Goal: Task Accomplishment & Management: Manage account settings

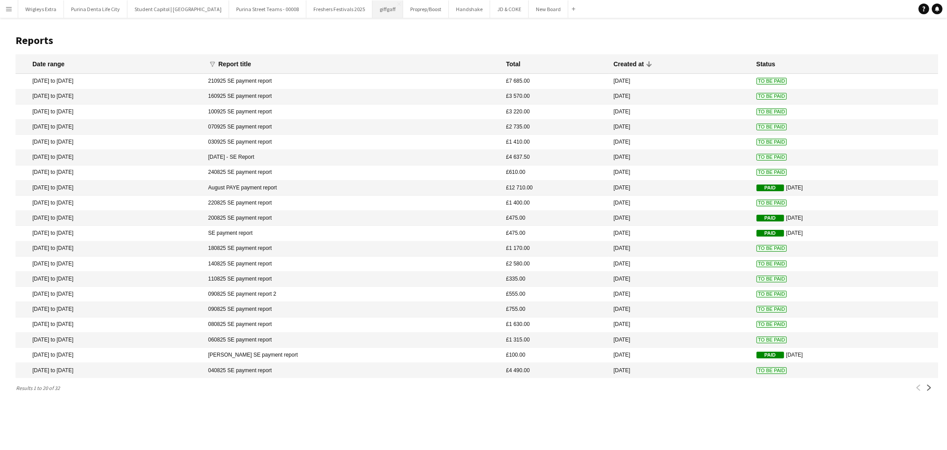
click at [373, 8] on button "giffgaff Close" at bounding box center [388, 8] width 31 height 17
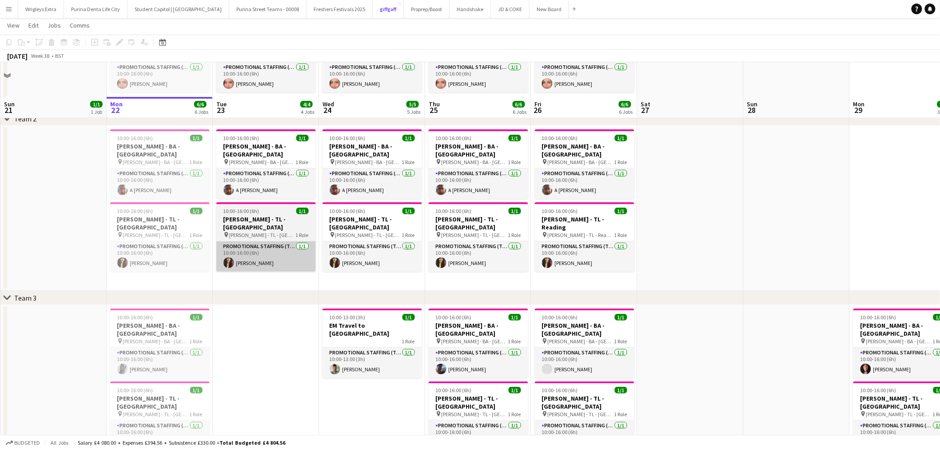
scroll to position [187, 0]
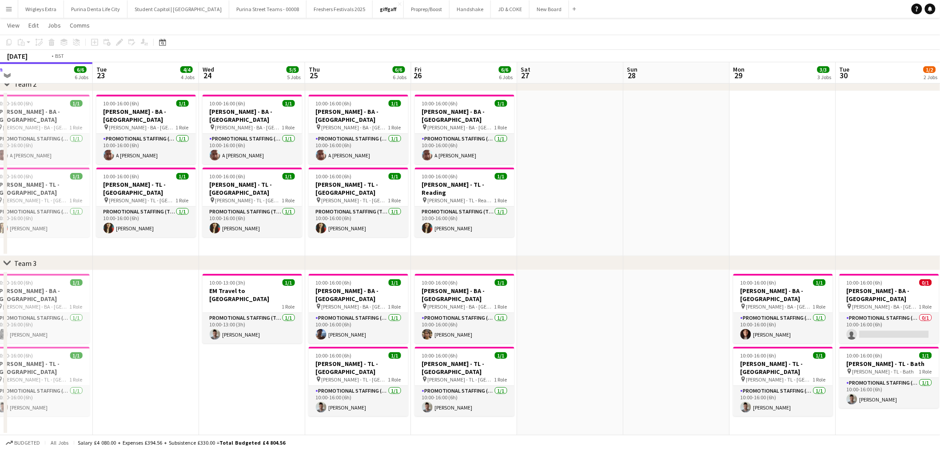
drag, startPoint x: 736, startPoint y: 381, endPoint x: 460, endPoint y: 378, distance: 276.3
click at [464, 378] on app-calendar-viewport "Fri 19 3/3 3 Jobs Sat 20 Sun 21 1/1 1 Job Mon 22 6/6 6 Jobs Tue 23 4/4 4 Jobs W…" at bounding box center [470, 141] width 940 height 588
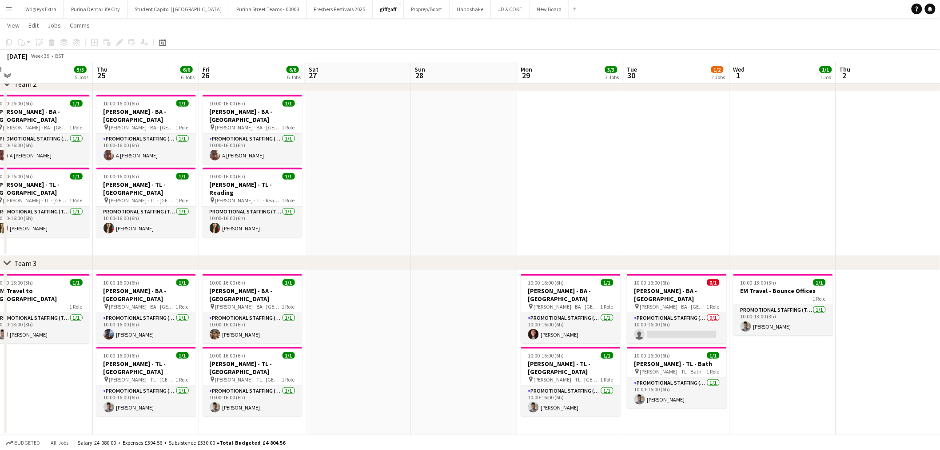
scroll to position [0, 272]
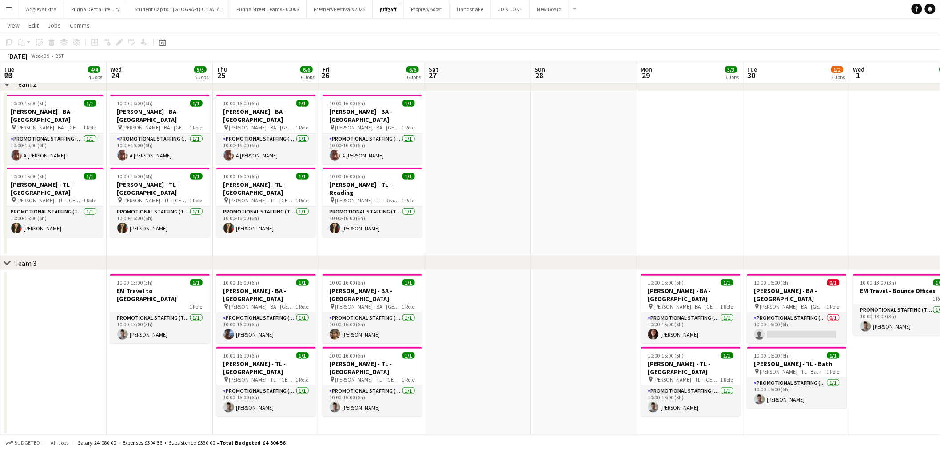
drag, startPoint x: 469, startPoint y: 315, endPoint x: 529, endPoint y: 315, distance: 60.4
click at [529, 315] on app-calendar-viewport "Sun 21 1/1 1 Job Mon 22 6/6 6 Jobs Tue 23 4/4 4 Jobs Wed 24 5/5 5 Jobs Thu 25 6…" at bounding box center [470, 141] width 940 height 588
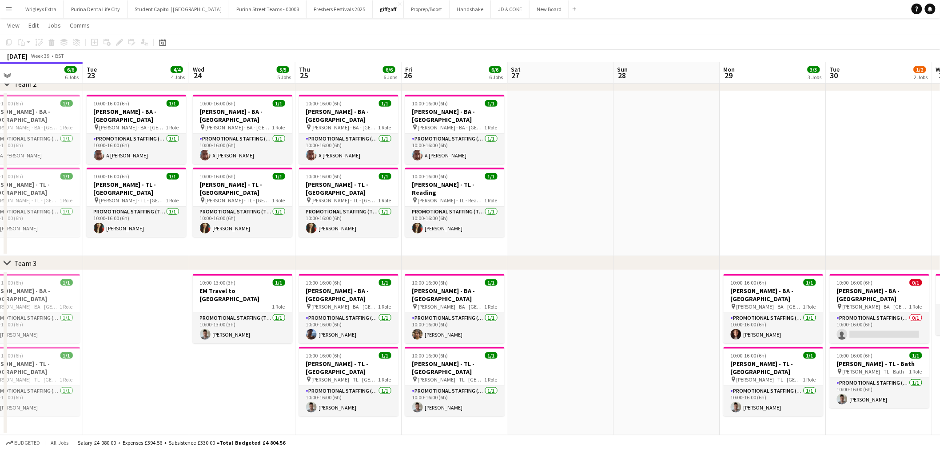
drag, startPoint x: 571, startPoint y: 311, endPoint x: 587, endPoint y: 311, distance: 16.0
click at [587, 311] on app-calendar-viewport "Sat 20 Sun 21 1/1 1 Job Mon 22 6/6 6 Jobs Tue 23 4/4 4 Jobs Wed 24 5/5 5 Jobs T…" at bounding box center [470, 141] width 940 height 588
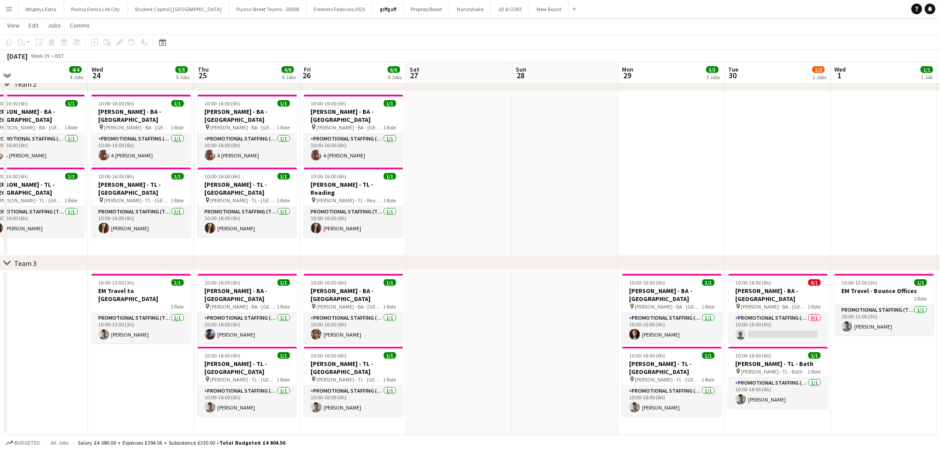
drag, startPoint x: 552, startPoint y: 308, endPoint x: 510, endPoint y: 308, distance: 42.2
click at [513, 308] on app-calendar-viewport "Sat 20 Sun 21 1/1 1 Job Mon 22 6/6 6 Jobs Tue 23 4/4 4 Jobs Wed 24 5/5 5 Jobs T…" at bounding box center [470, 141] width 940 height 588
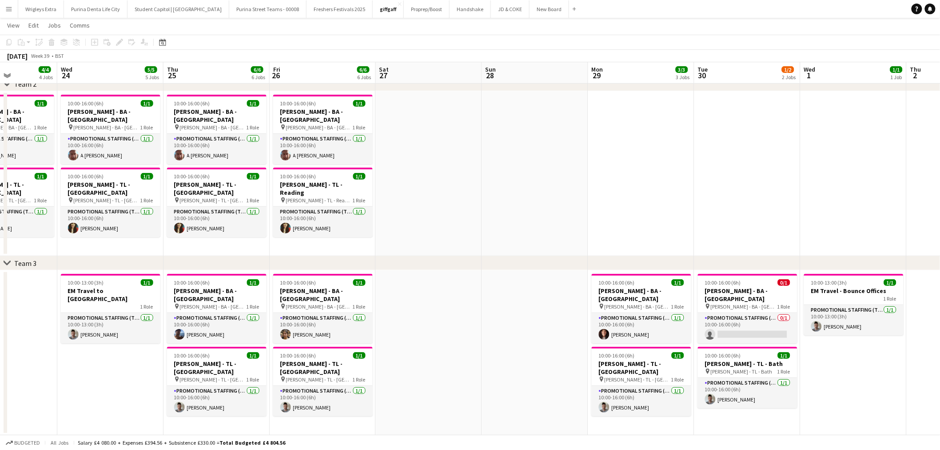
scroll to position [0, 326]
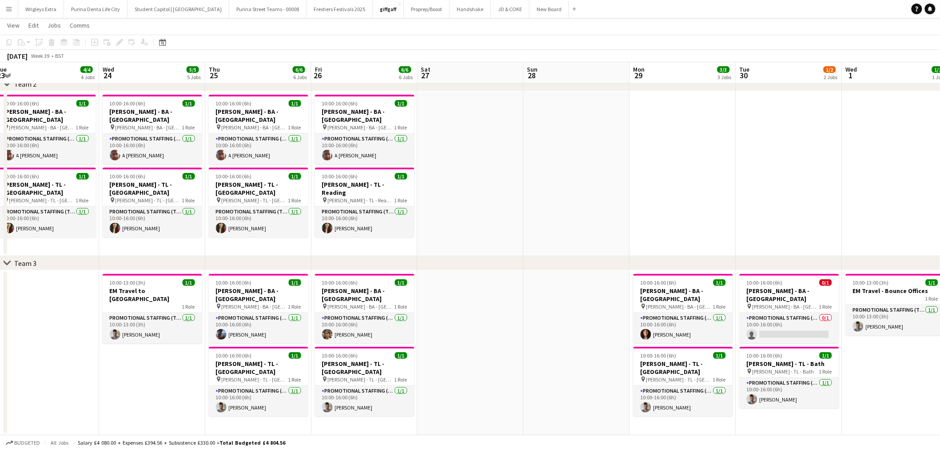
drag, startPoint x: 564, startPoint y: 305, endPoint x: 471, endPoint y: 304, distance: 92.8
click at [472, 304] on app-calendar-viewport "Sat 20 Sun 21 1/1 1 Job Mon 22 6/6 6 Jobs Tue 23 4/4 4 Jobs Wed 24 5/5 5 Jobs T…" at bounding box center [470, 141] width 940 height 588
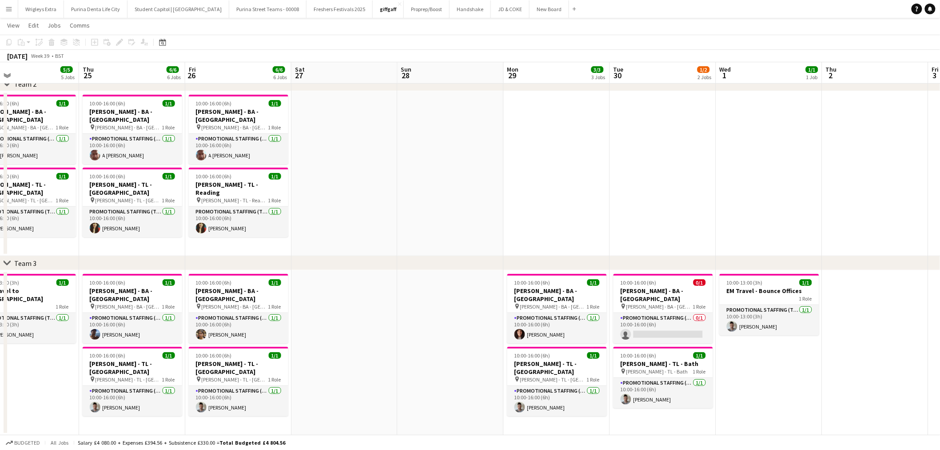
scroll to position [0, 267]
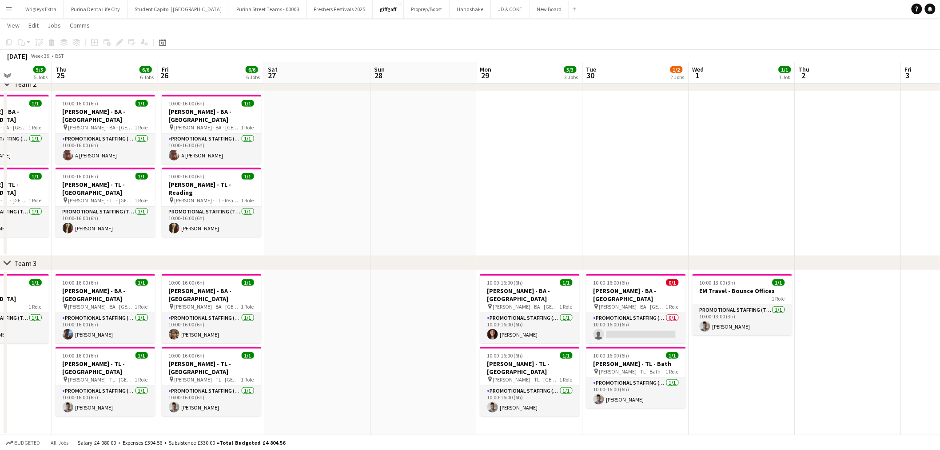
drag, startPoint x: 494, startPoint y: 310, endPoint x: 446, endPoint y: 308, distance: 47.1
click at [446, 308] on app-calendar-viewport "Mon 22 6/6 6 Jobs Tue 23 4/4 4 Jobs Wed 24 5/5 5 Jobs Thu 25 6/6 6 Jobs Fri 26 …" at bounding box center [470, 141] width 940 height 588
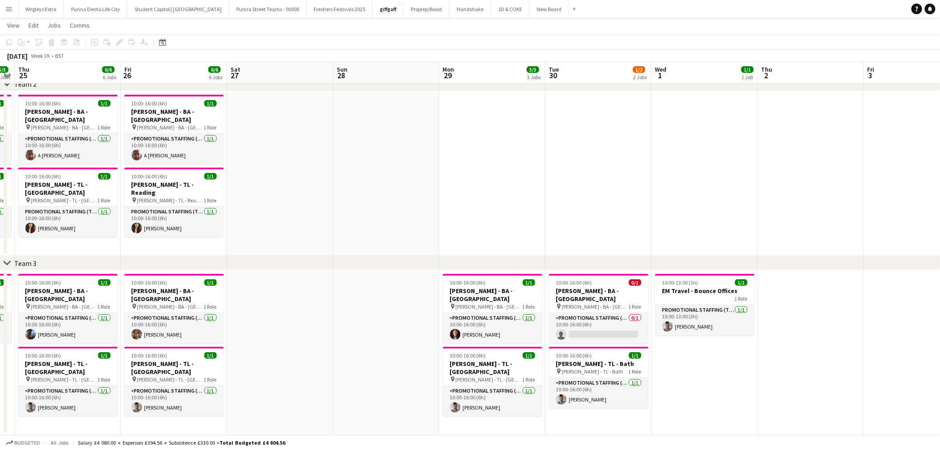
drag, startPoint x: 828, startPoint y: 340, endPoint x: 814, endPoint y: 340, distance: 14.2
click at [814, 340] on app-calendar-viewport "Mon 22 6/6 6 Jobs Tue 23 4/4 4 Jobs Wed 24 5/5 5 Jobs Thu 25 6/6 6 Jobs Fri 26 …" at bounding box center [470, 141] width 940 height 588
click at [10, 8] on app-icon "Menu" at bounding box center [8, 8] width 7 height 7
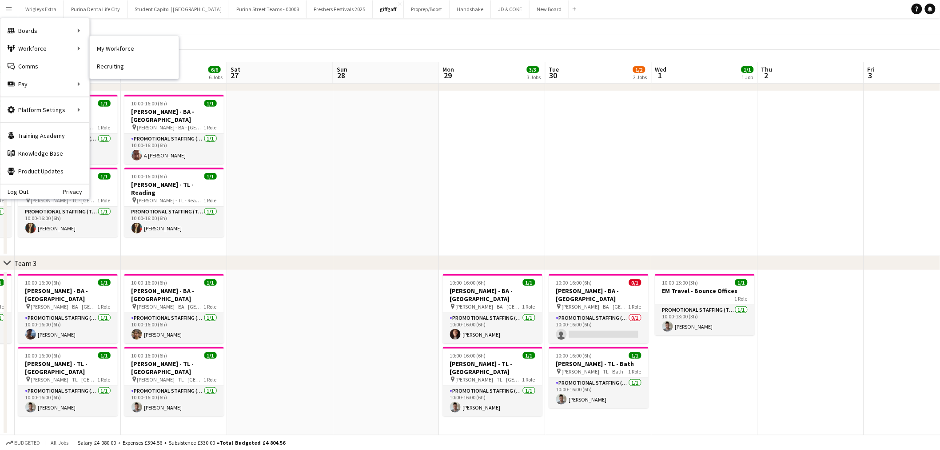
drag, startPoint x: 119, startPoint y: 47, endPoint x: 588, endPoint y: 177, distance: 487.2
click at [119, 47] on link "My Workforce" at bounding box center [134, 49] width 89 height 18
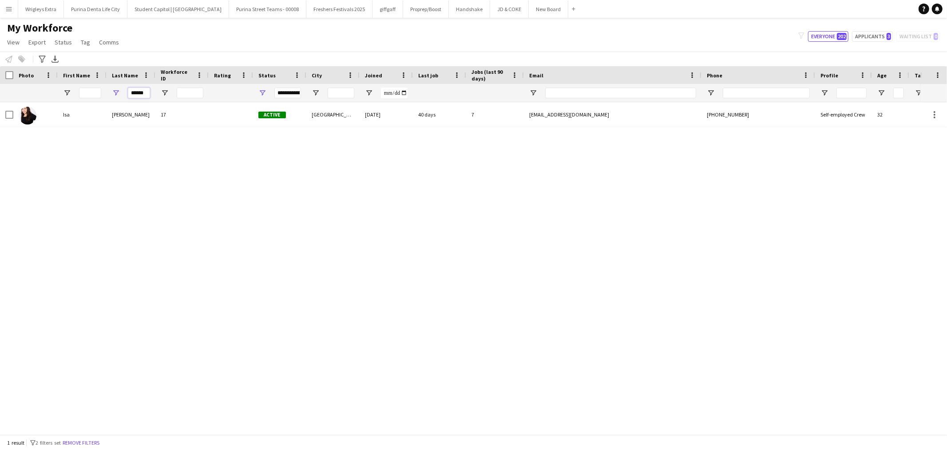
click at [140, 94] on input "******" at bounding box center [139, 93] width 22 height 11
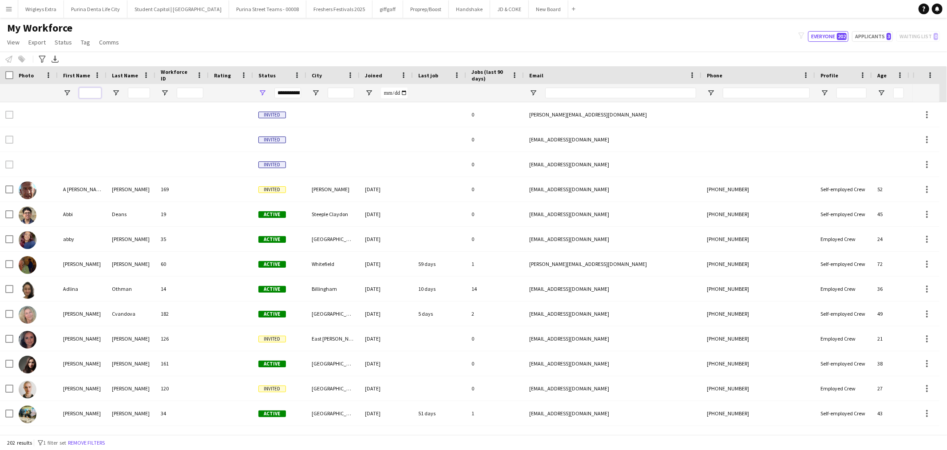
click at [98, 91] on input "First Name Filter Input" at bounding box center [90, 93] width 22 height 11
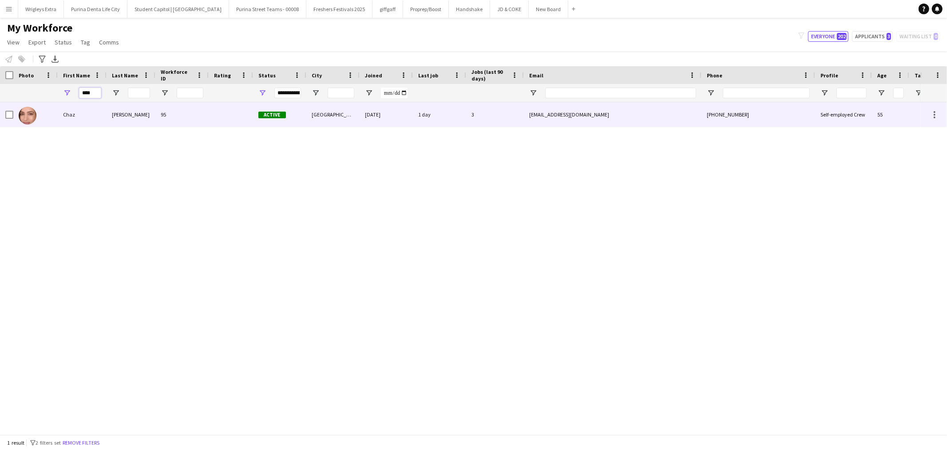
type input "****"
click at [128, 113] on div "Sehmi" at bounding box center [131, 114] width 49 height 24
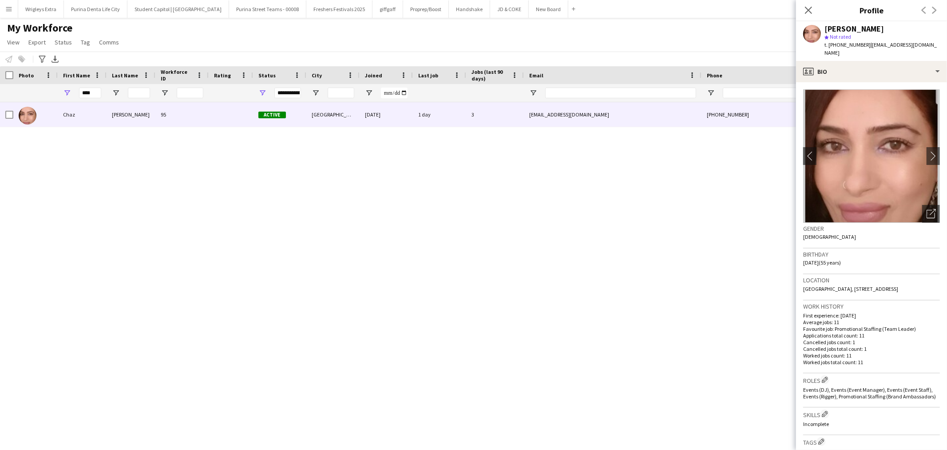
scroll to position [228, 0]
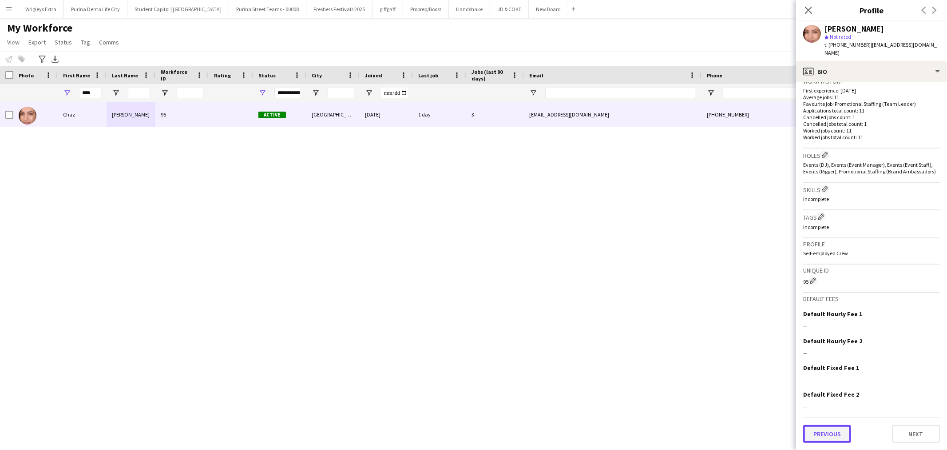
click at [841, 433] on button "Previous" at bounding box center [828, 434] width 48 height 18
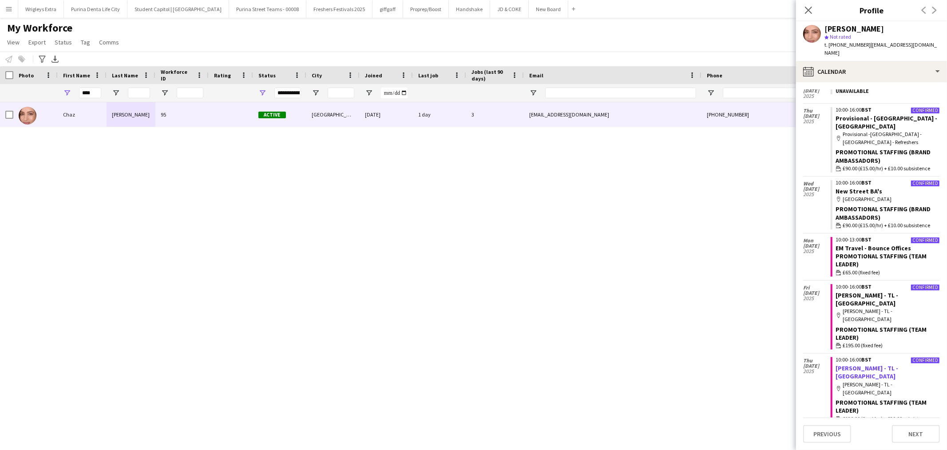
scroll to position [148, 0]
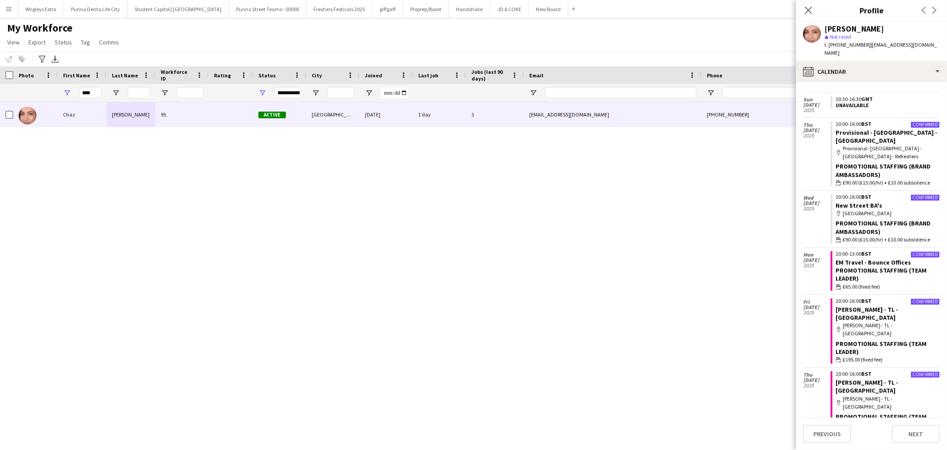
click at [887, 209] on div "map-marker New Street" at bounding box center [888, 213] width 104 height 8
click at [868, 201] on link "New Street BA's" at bounding box center [859, 205] width 47 height 8
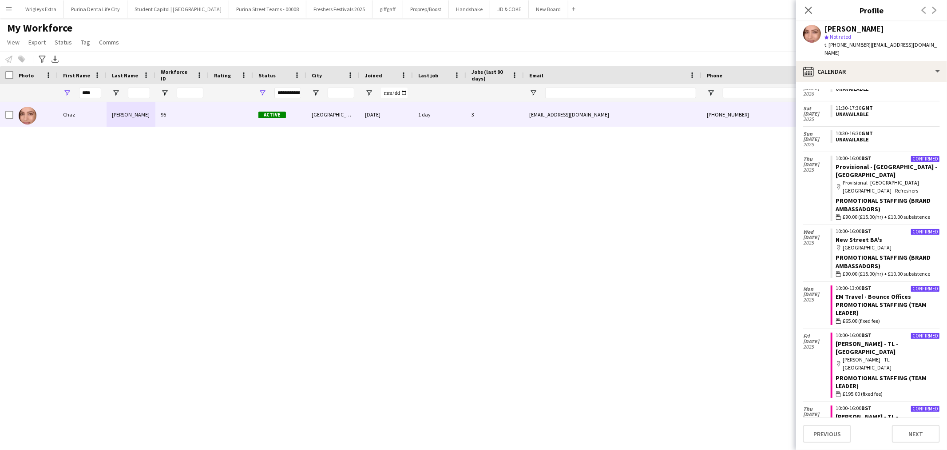
scroll to position [99, 0]
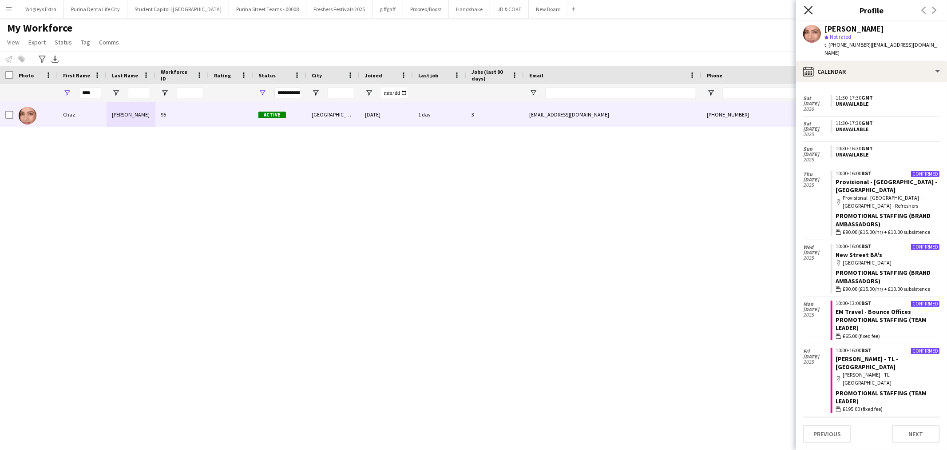
click at [810, 9] on icon at bounding box center [808, 10] width 8 height 8
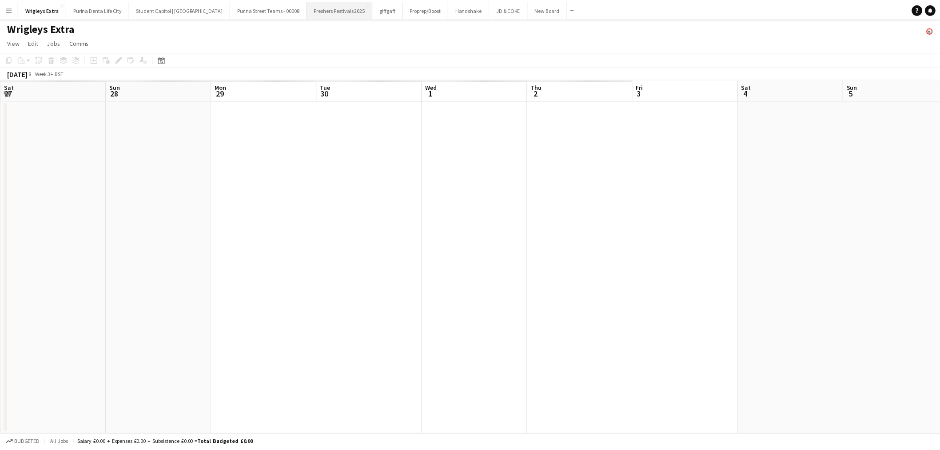
scroll to position [0, 305]
